Goal: Task Accomplishment & Management: Manage account settings

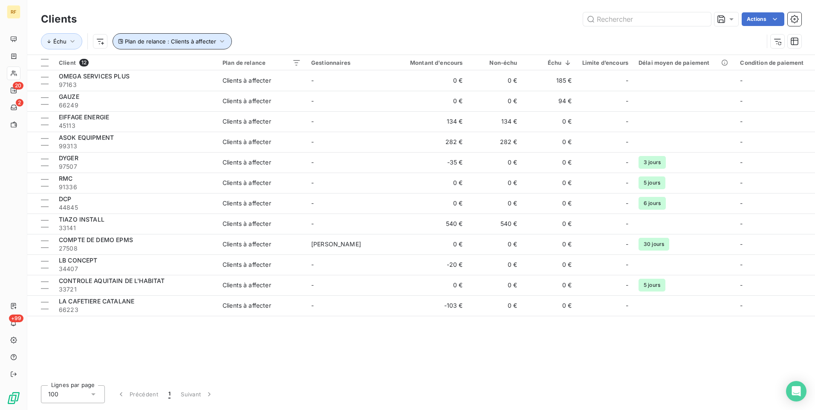
click at [223, 43] on icon "button" at bounding box center [222, 41] width 9 height 9
click at [447, 30] on div "Échu Plan de relance : Clients à affecter" at bounding box center [421, 41] width 761 height 26
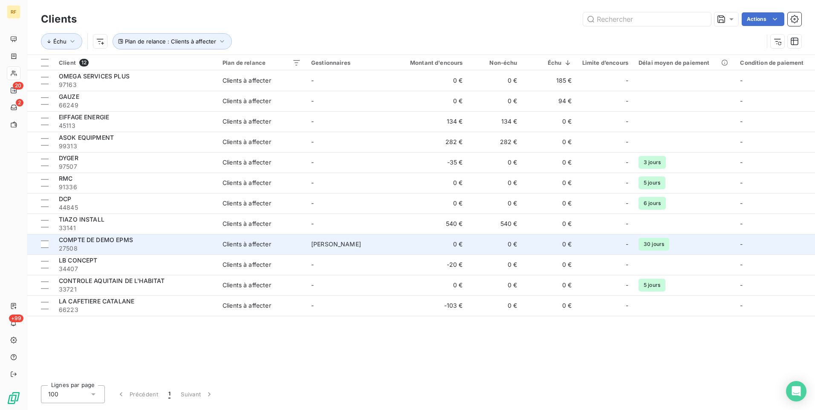
click at [108, 243] on span "COMPTE DE DEMO EPMS" at bounding box center [96, 239] width 74 height 7
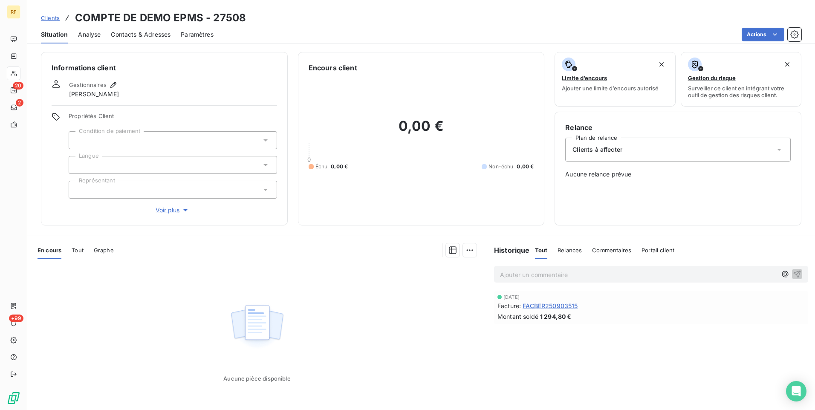
click at [646, 154] on div "Clients à affecter" at bounding box center [679, 150] width 226 height 24
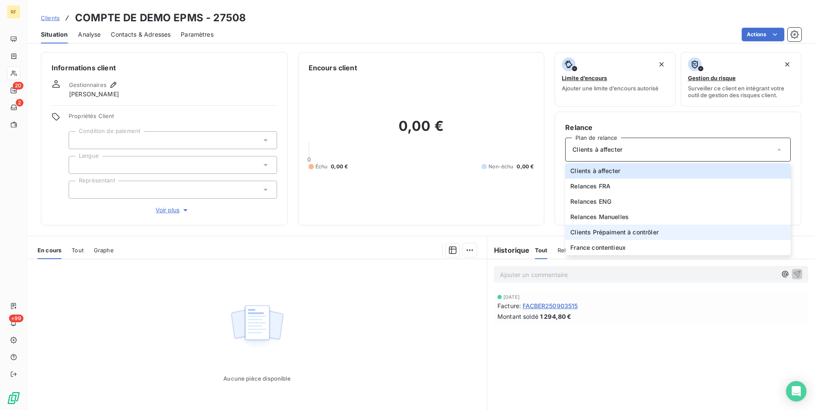
click at [651, 234] on span "Clients Prépaiment à contrôler" at bounding box center [615, 232] width 88 height 9
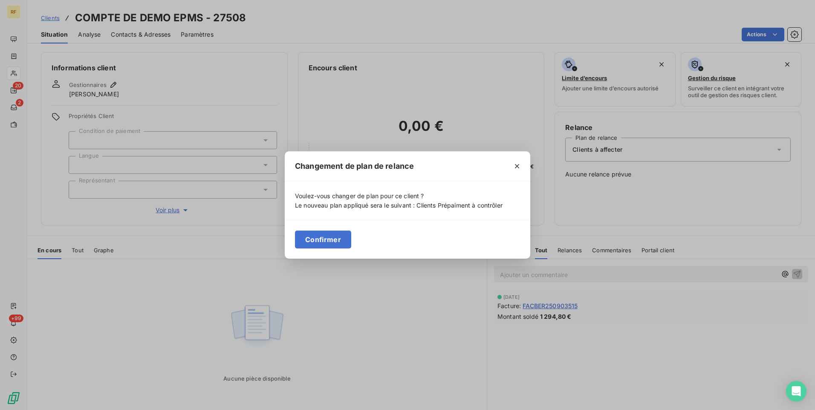
drag, startPoint x: 517, startPoint y: 165, endPoint x: 524, endPoint y: 165, distance: 6.5
click at [518, 165] on icon "button" at bounding box center [517, 166] width 9 height 9
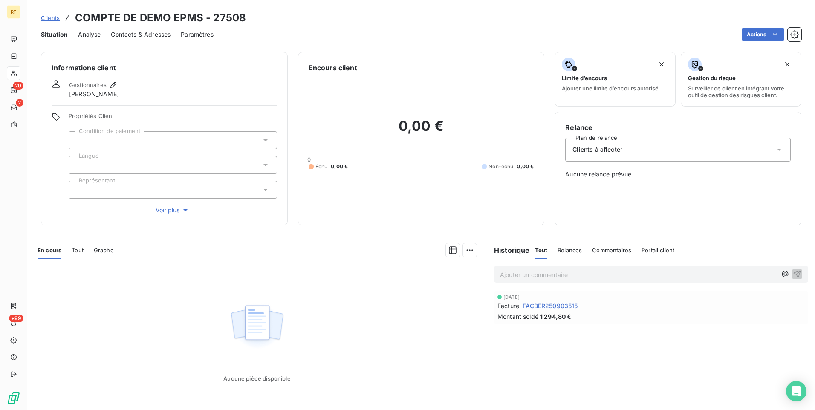
click at [639, 160] on div "Clients à affecter" at bounding box center [679, 150] width 226 height 24
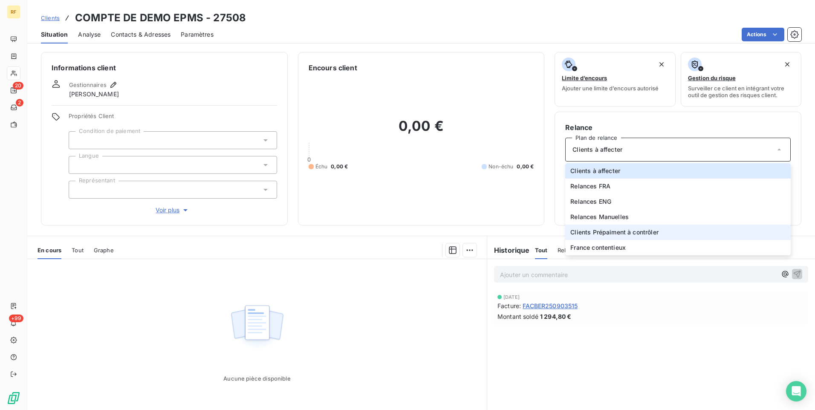
click at [614, 234] on span "Clients Prépaiment à contrôler" at bounding box center [615, 232] width 88 height 9
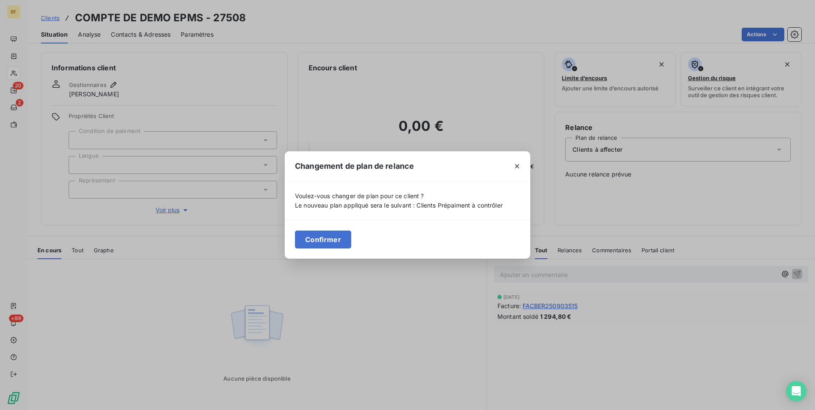
click at [322, 238] on button "Confirmer" at bounding box center [323, 240] width 56 height 18
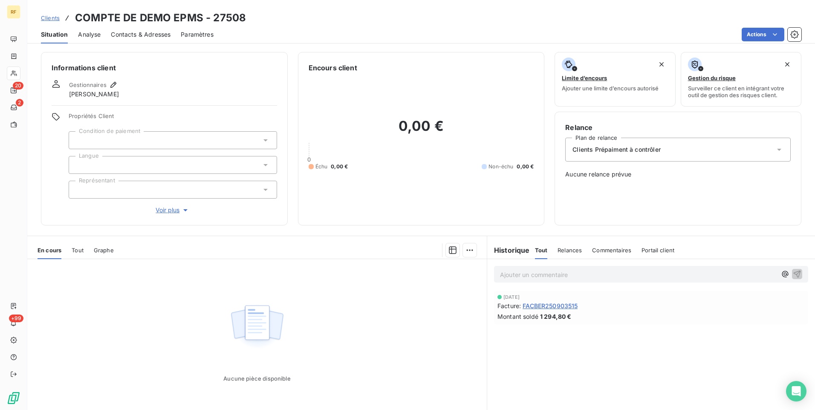
click at [112, 142] on div at bounding box center [173, 140] width 209 height 18
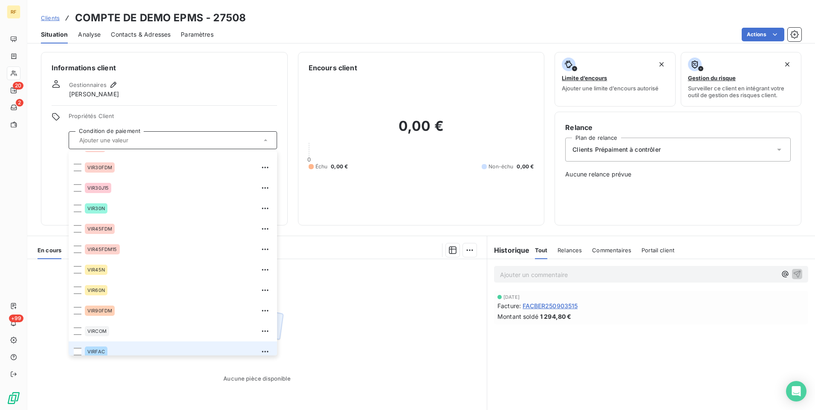
scroll to position [450, 0]
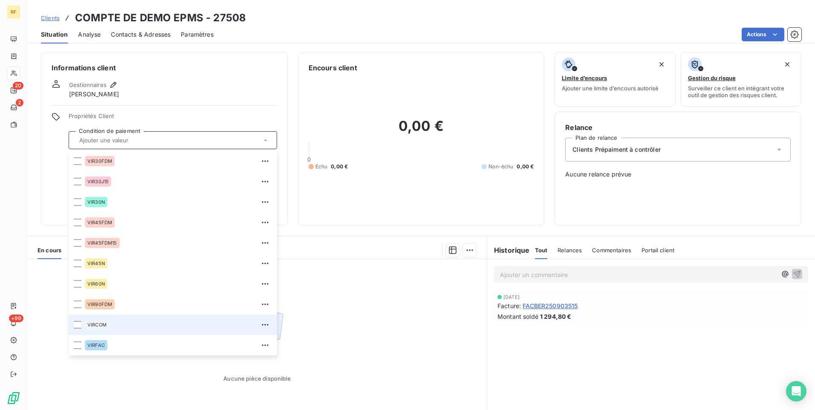
click at [109, 324] on div "VIRCOM" at bounding box center [178, 325] width 187 height 14
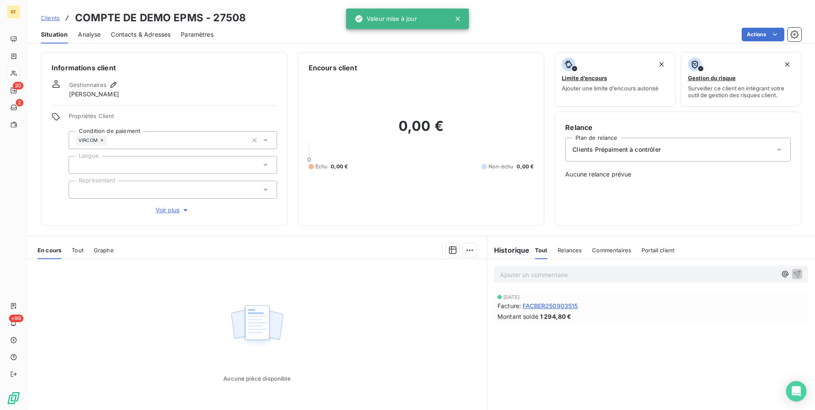
drag, startPoint x: 44, startPoint y: 184, endPoint x: 61, endPoint y: 178, distance: 17.5
click at [44, 183] on div "Informations client Gestionnaires [PERSON_NAME] Propriétés Client Condition de …" at bounding box center [164, 139] width 247 height 174
click at [118, 170] on div at bounding box center [173, 165] width 209 height 18
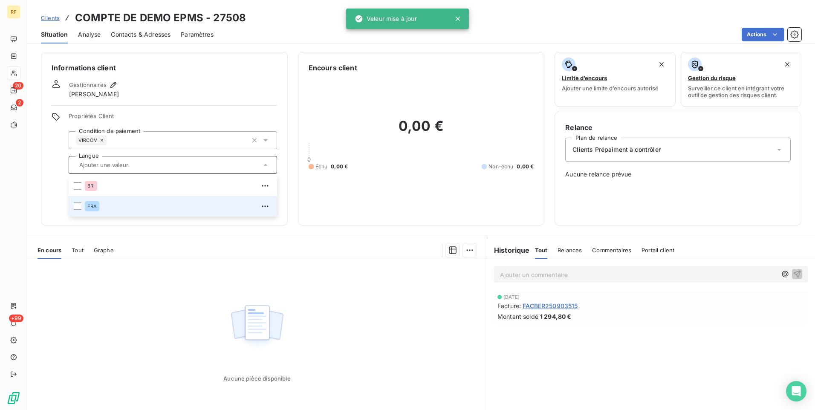
click at [108, 201] on div "FRA" at bounding box center [178, 207] width 187 height 14
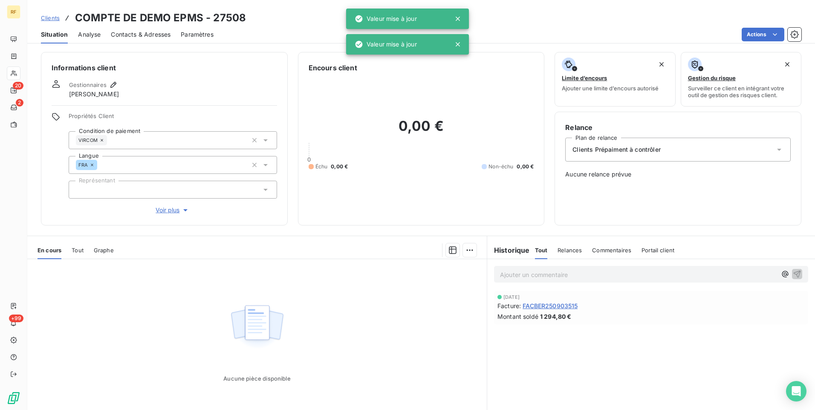
click at [42, 188] on div "Informations client Gestionnaires [PERSON_NAME] Propriétés Client Condition de …" at bounding box center [164, 139] width 247 height 174
click at [111, 192] on div at bounding box center [173, 190] width 209 height 18
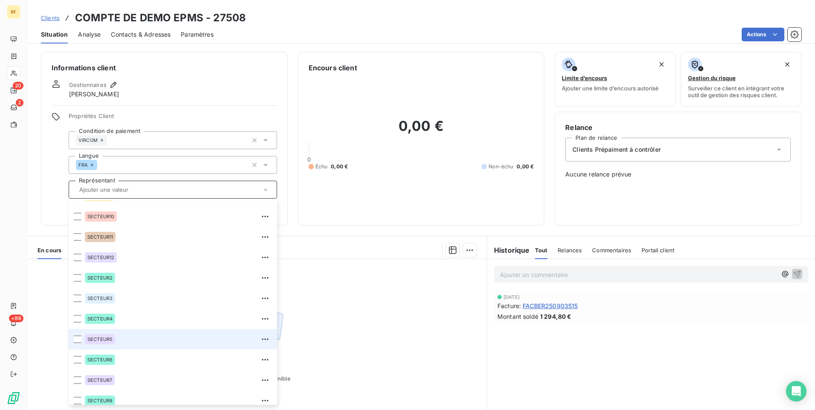
scroll to position [0, 0]
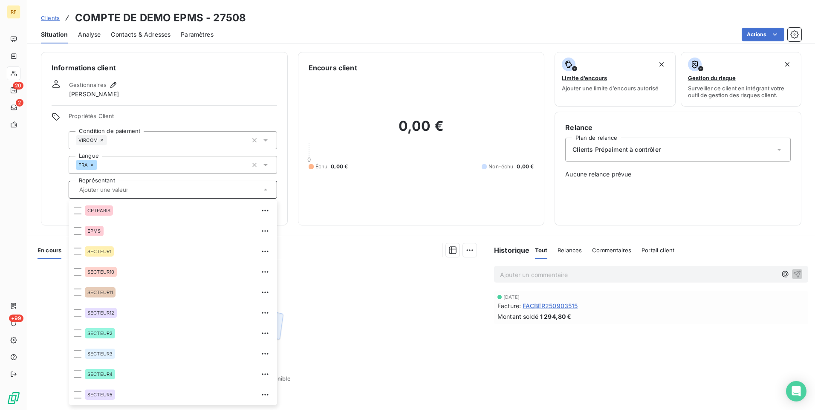
click at [35, 171] on div "Informations client Gestionnaires [PERSON_NAME] Propriétés Client Condition de …" at bounding box center [421, 139] width 788 height 174
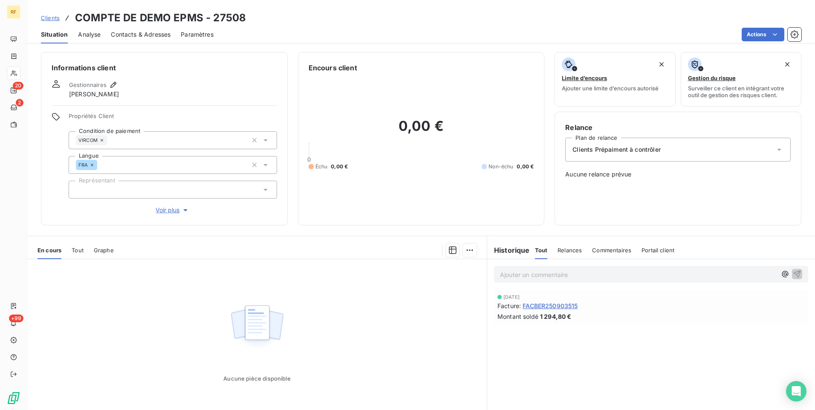
click at [159, 209] on span "Voir plus" at bounding box center [173, 210] width 34 height 9
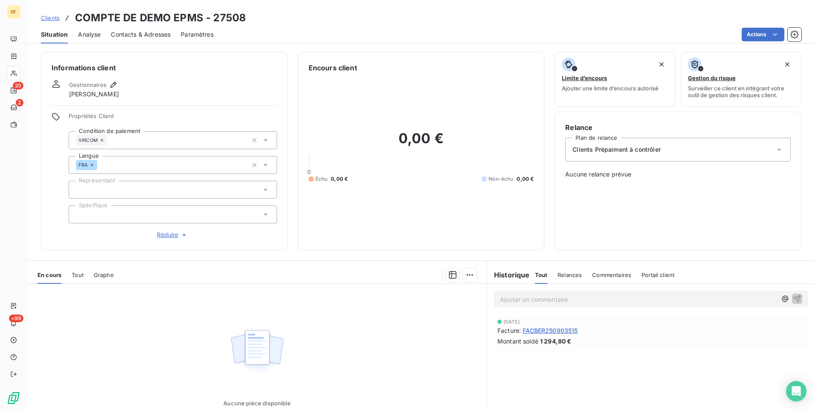
drag, startPoint x: 50, startPoint y: 195, endPoint x: 76, endPoint y: 192, distance: 25.7
click at [50, 194] on div "Informations client Gestionnaires [PERSON_NAME] Propriétés Client Condition de …" at bounding box center [164, 151] width 247 height 198
click at [146, 197] on div at bounding box center [173, 190] width 209 height 18
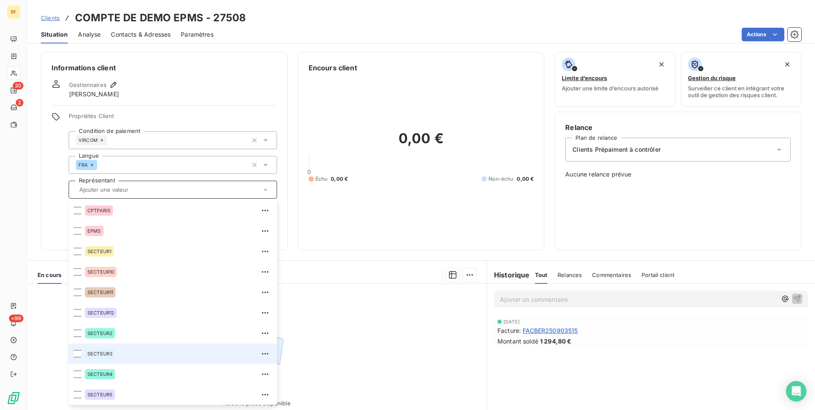
click at [119, 354] on div "SECTEUR3" at bounding box center [178, 354] width 187 height 14
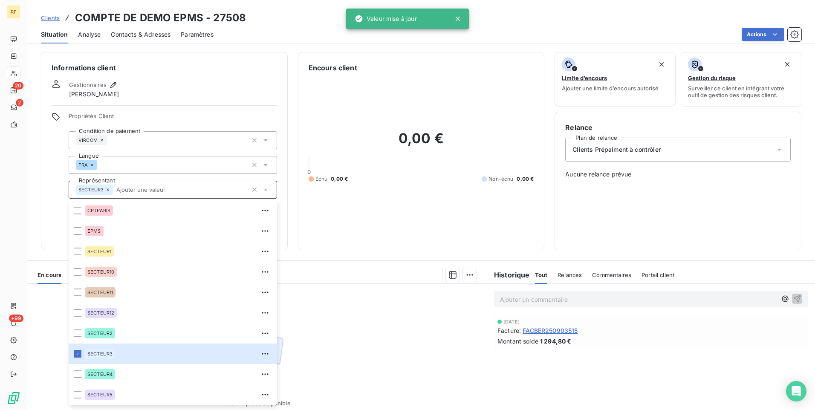
click at [49, 189] on div "Informations client Gestionnaires [PERSON_NAME] Propriétés Client Condition de …" at bounding box center [164, 151] width 247 height 198
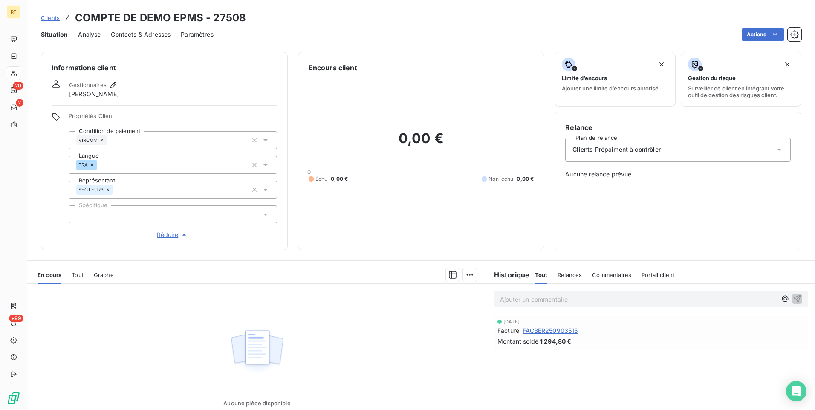
click at [132, 142] on div "VIRCOM" at bounding box center [173, 140] width 209 height 18
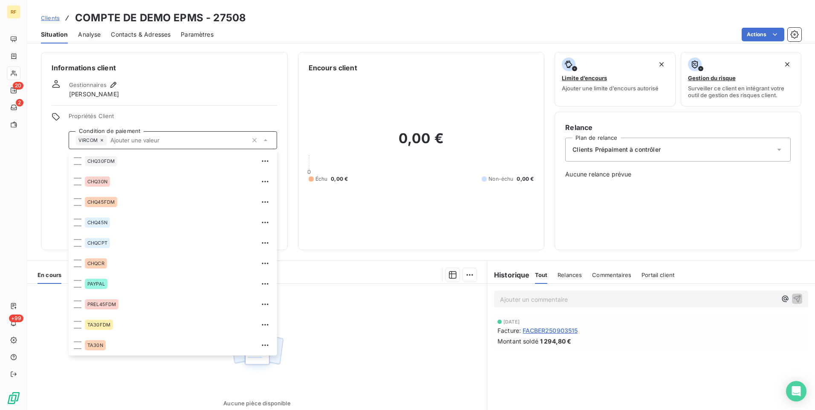
scroll to position [430, 0]
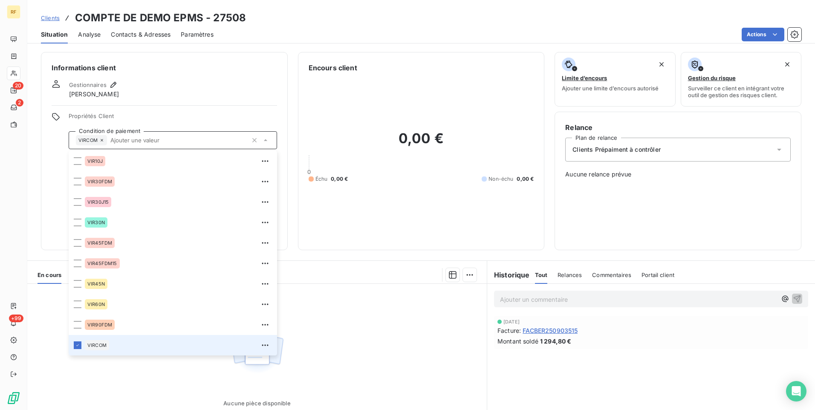
click at [101, 142] on icon at bounding box center [101, 140] width 5 height 5
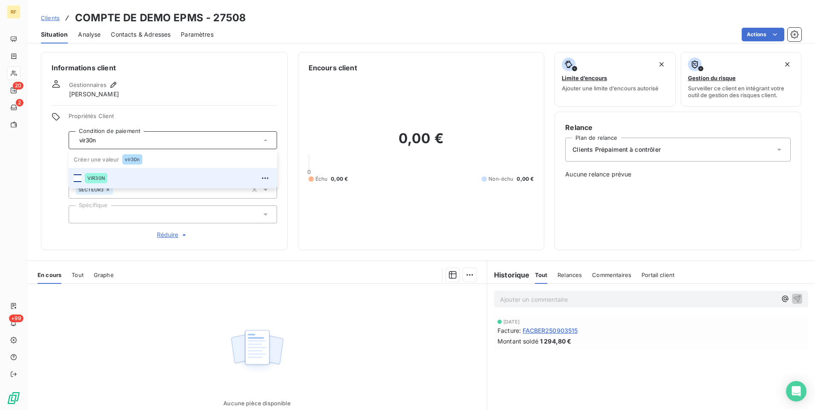
click at [81, 180] on div at bounding box center [78, 178] width 8 height 8
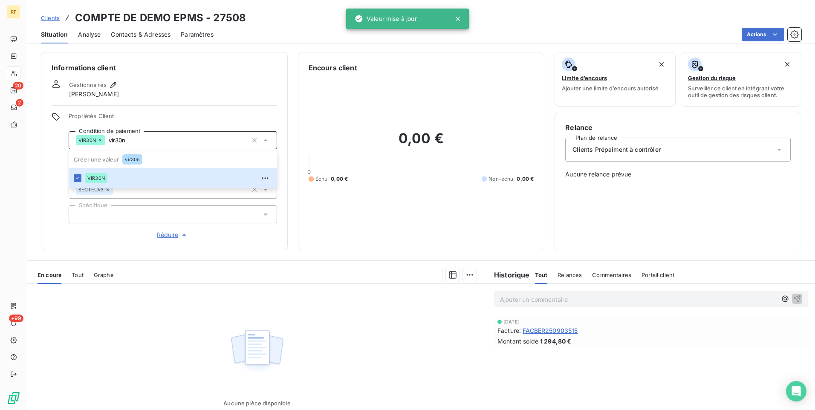
type input "vir30n"
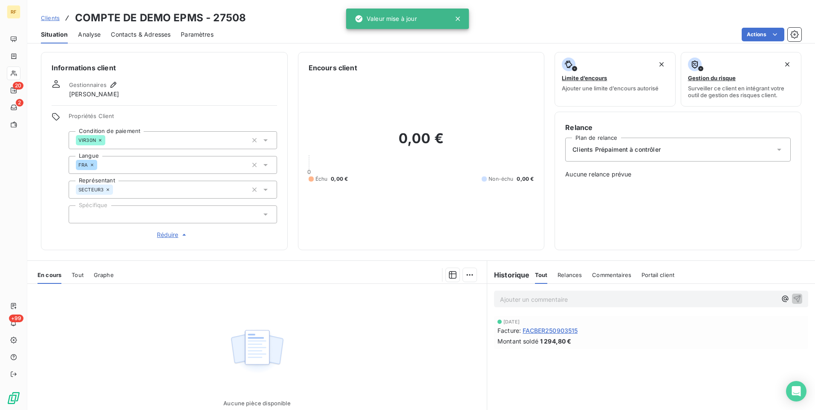
click at [50, 206] on div "Informations client Gestionnaires [PERSON_NAME] Propriétés Client Condition de …" at bounding box center [164, 151] width 247 height 198
click at [623, 149] on span "Clients Prépaiment à contrôler" at bounding box center [617, 149] width 88 height 9
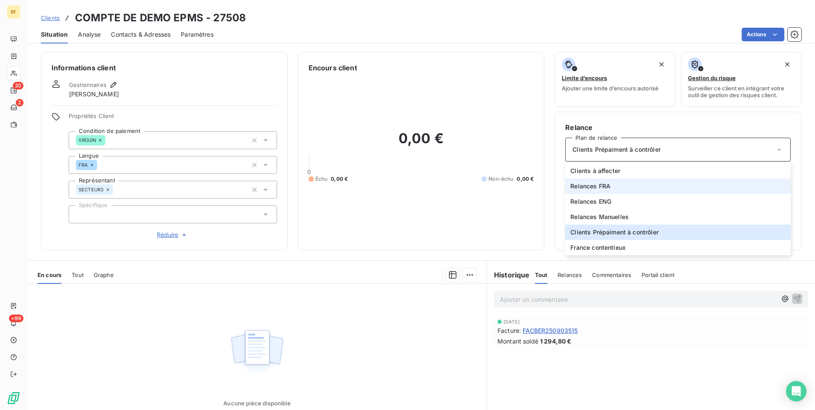
click at [619, 193] on li "Relances FRA" at bounding box center [679, 186] width 226 height 15
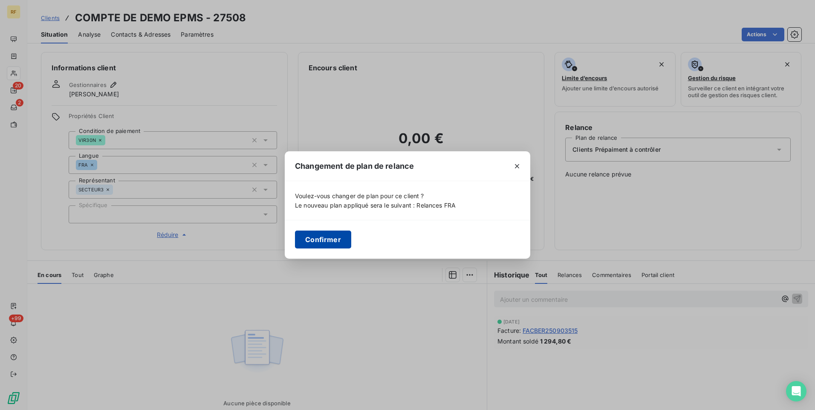
click at [319, 236] on button "Confirmer" at bounding box center [323, 240] width 56 height 18
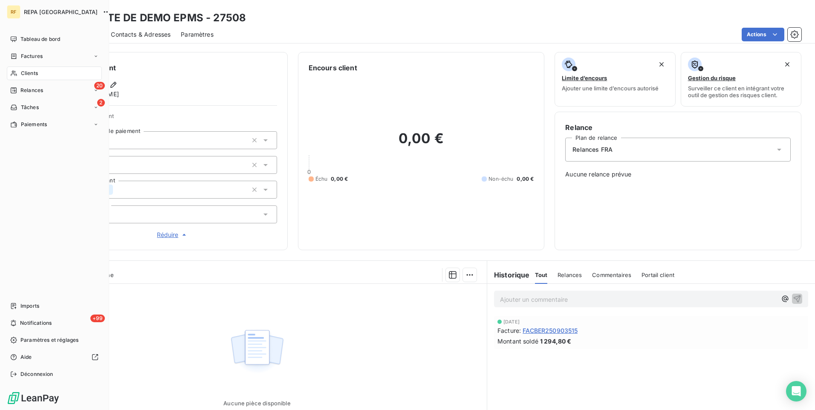
click at [39, 75] on div "Clients" at bounding box center [54, 74] width 95 height 14
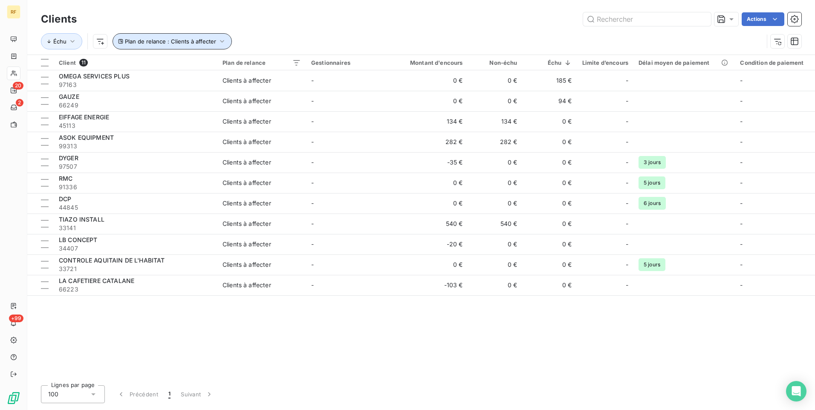
click at [209, 43] on span "Plan de relance : Clients à affecter" at bounding box center [170, 41] width 91 height 7
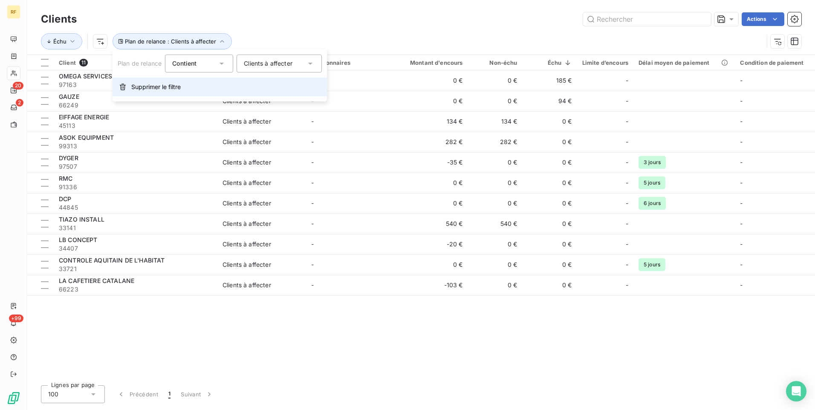
click at [146, 90] on span "Supprimer le filtre" at bounding box center [155, 87] width 49 height 9
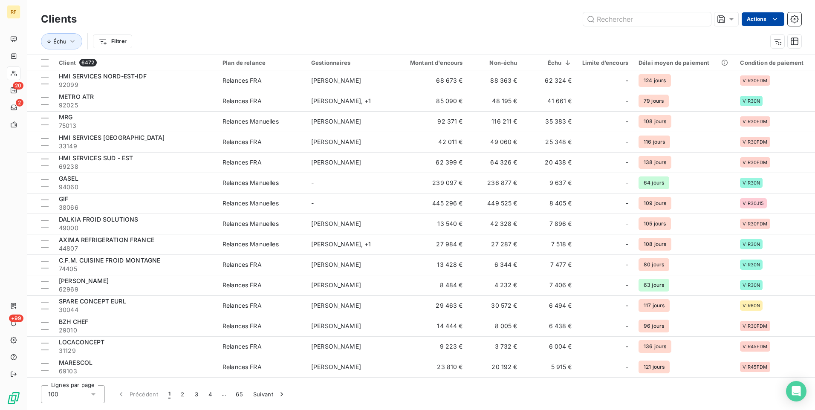
click at [780, 17] on html "RF 20 2 +99 Clients Actions Échu Filtrer Client 6472 Plan de relance Gestionnai…" at bounding box center [407, 205] width 815 height 410
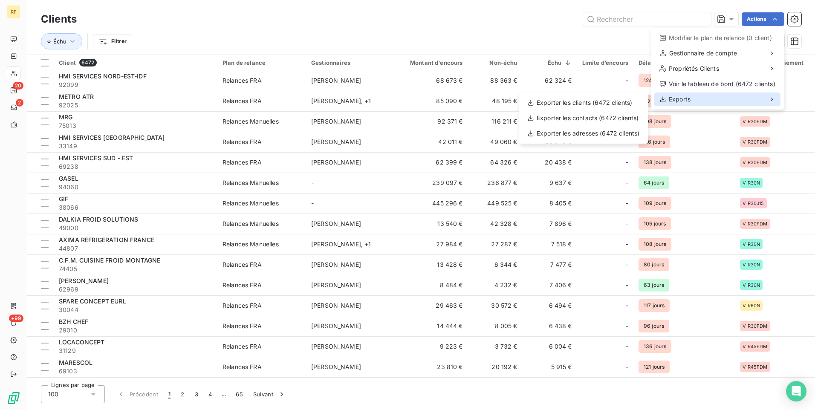
click at [701, 100] on div "Exports" at bounding box center [718, 100] width 126 height 14
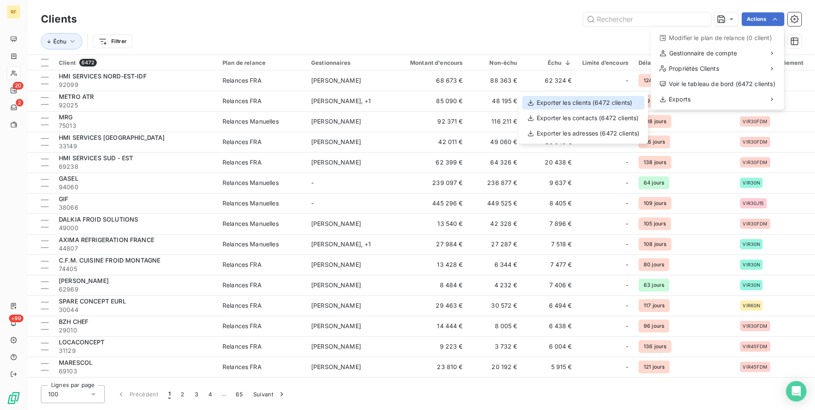
click at [586, 100] on div "Exporter les clients (6472 clients)" at bounding box center [583, 103] width 122 height 14
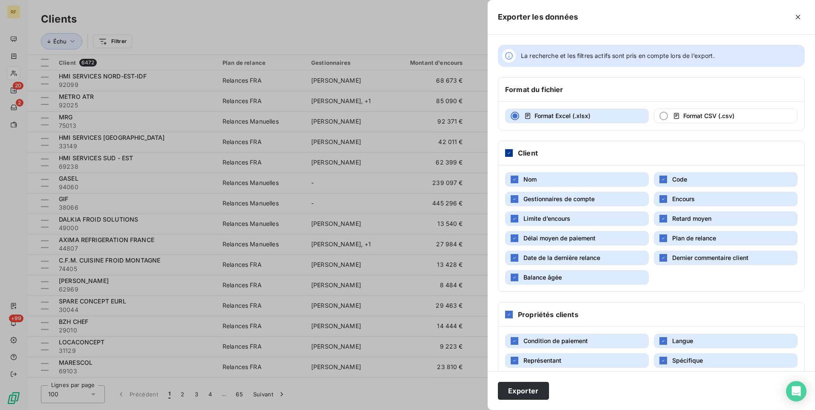
click at [510, 156] on div at bounding box center [509, 153] width 8 height 8
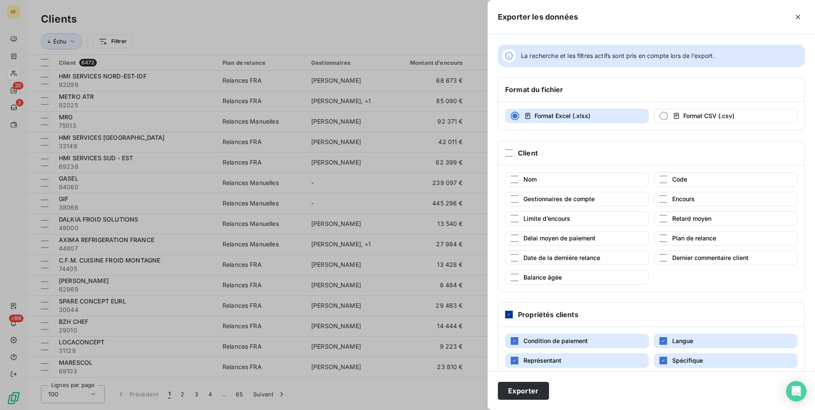
click at [509, 315] on icon at bounding box center [509, 315] width 3 height 2
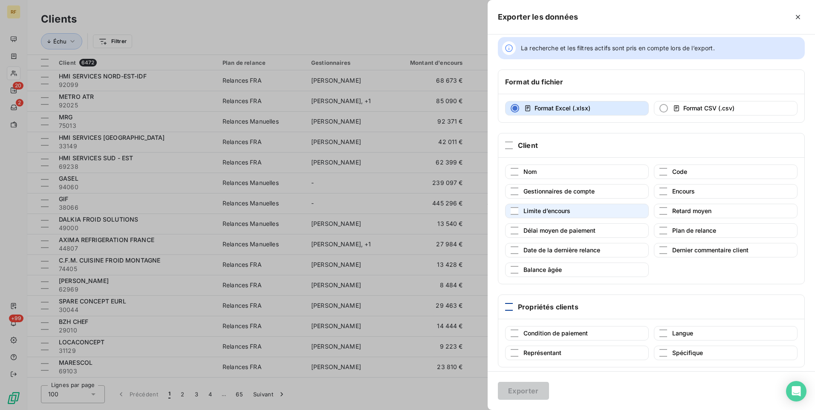
scroll to position [14, 0]
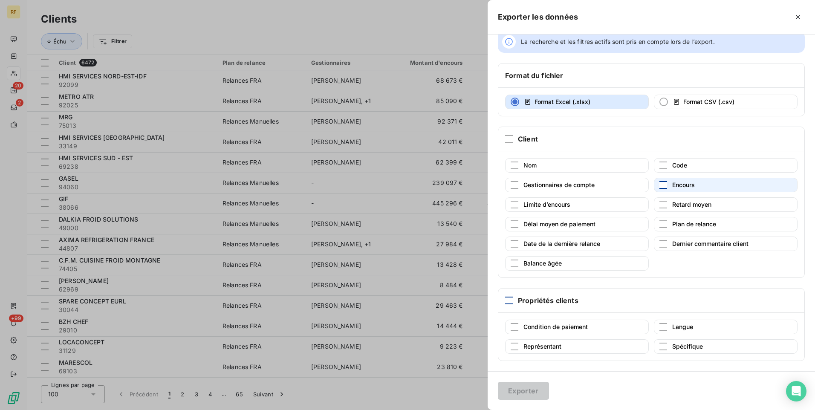
click at [660, 184] on div "button" at bounding box center [664, 185] width 8 height 8
click at [530, 390] on button "Exporter" at bounding box center [523, 391] width 51 height 18
